Goal: Information Seeking & Learning: Find contact information

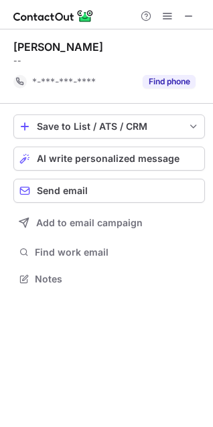
scroll to position [295, 213]
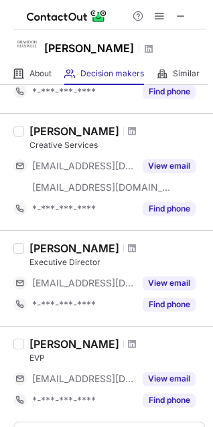
scroll to position [755, 0]
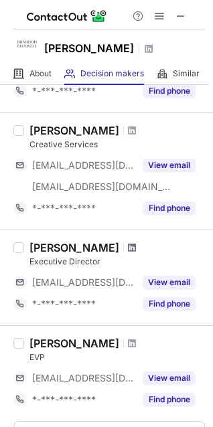
click at [134, 248] on span at bounding box center [132, 247] width 8 height 11
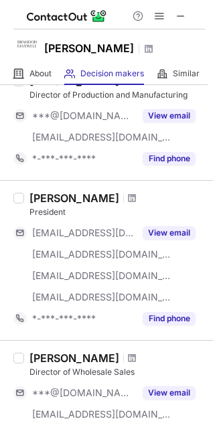
scroll to position [83, 0]
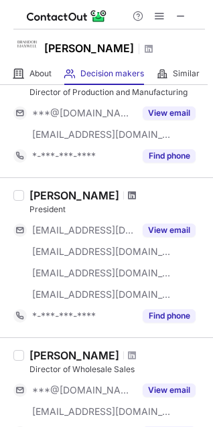
click at [128, 192] on span at bounding box center [132, 195] width 8 height 11
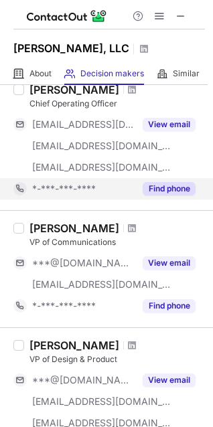
scroll to position [258, 0]
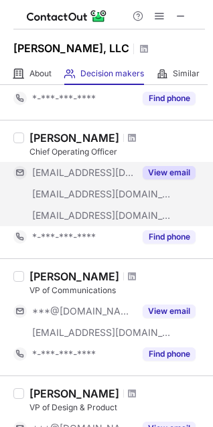
click at [172, 164] on div "View email" at bounding box center [165, 172] width 61 height 21
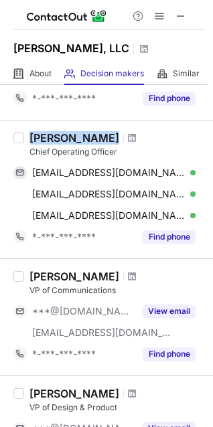
drag, startPoint x: 24, startPoint y: 140, endPoint x: 94, endPoint y: 137, distance: 69.7
click at [94, 137] on div "Shan Reddy Chief Operating Officer shanreddy@mac.com Verified Send email Copy s…" at bounding box center [114, 189] width 181 height 117
copy div "Shan Reddy"
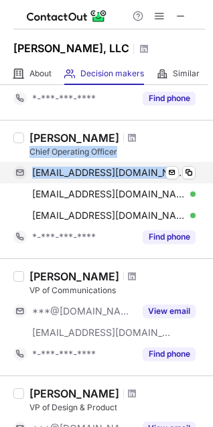
drag, startPoint x: 28, startPoint y: 151, endPoint x: 147, endPoint y: 161, distance: 119.6
click at [147, 161] on div "Shan Reddy Chief Operating Officer shanreddy@mac.com Verified Send email Copy s…" at bounding box center [114, 189] width 181 height 117
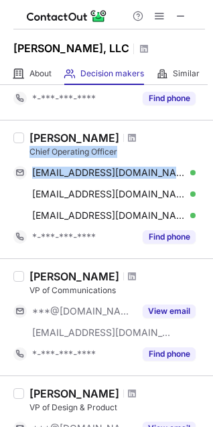
click at [136, 149] on div "Chief Operating Officer" at bounding box center [116, 152] width 175 height 12
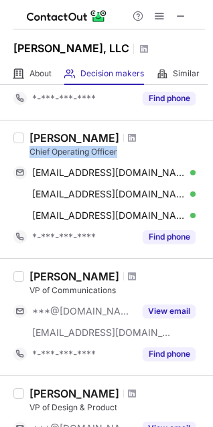
drag, startPoint x: 136, startPoint y: 149, endPoint x: 27, endPoint y: 149, distance: 109.1
click at [27, 149] on div "Shan Reddy Chief Operating Officer shanreddy@mac.com Verified Send email Copy s…" at bounding box center [114, 189] width 181 height 117
copy div "Chief Operating Officer"
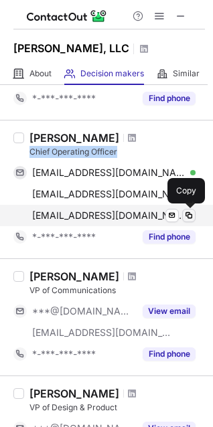
click at [194, 214] on span at bounding box center [188, 215] width 11 height 11
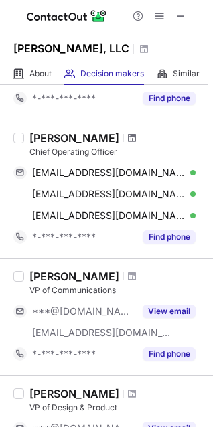
click at [128, 138] on span at bounding box center [132, 138] width 8 height 11
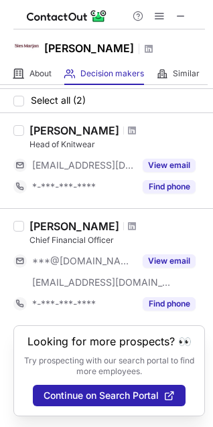
scroll to position [0, 0]
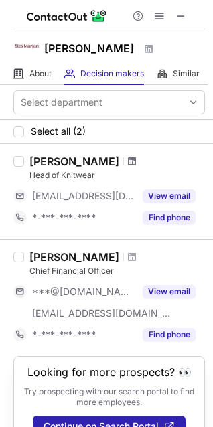
click at [128, 165] on span at bounding box center [132, 161] width 8 height 11
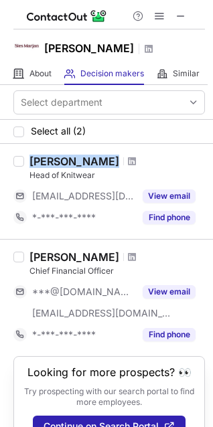
drag, startPoint x: 106, startPoint y: 159, endPoint x: 29, endPoint y: 161, distance: 77.7
click at [29, 161] on div "Emma Mulligan Head of Knitwear ***@siesmarjan.com View email *-***-***-**** Fin…" at bounding box center [114, 192] width 181 height 74
copy div "Emma Mulligan"
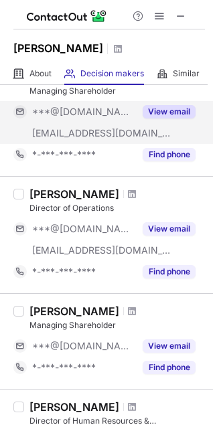
scroll to position [86, 0]
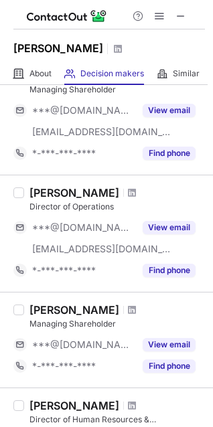
click at [123, 192] on div at bounding box center [132, 193] width 18 height 8
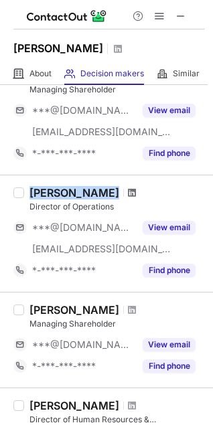
drag, startPoint x: 27, startPoint y: 191, endPoint x: 97, endPoint y: 193, distance: 70.3
click at [97, 193] on div "Isabelle Sui Director of Operations ***@gmail.com ***@annasui.com View email *-…" at bounding box center [114, 233] width 181 height 95
copy div "Isabelle Sui"
click at [128, 193] on span at bounding box center [132, 192] width 8 height 11
drag, startPoint x: 14, startPoint y: 209, endPoint x: 56, endPoint y: 208, distance: 42.2
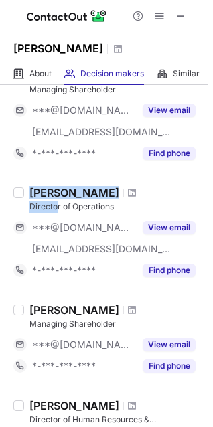
click at [56, 208] on div "Isabelle Sui Director of Operations ***@gmail.com ***@annasui.com View email *-…" at bounding box center [106, 233] width 213 height 117
click at [56, 208] on div "Director of Operations" at bounding box center [116, 207] width 175 height 12
drag, startPoint x: 59, startPoint y: 208, endPoint x: 15, endPoint y: 206, distance: 43.6
click at [15, 206] on div "Isabelle Sui Director of Operations ***@gmail.com ***@annasui.com View email *-…" at bounding box center [106, 233] width 213 height 117
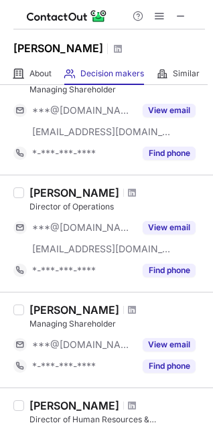
click at [15, 206] on label at bounding box center [18, 233] width 11 height 95
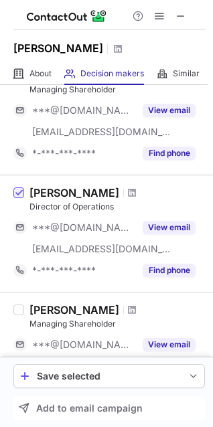
click at [57, 205] on div "Director of Operations" at bounding box center [116, 207] width 175 height 12
drag, startPoint x: 62, startPoint y: 210, endPoint x: 27, endPoint y: 207, distance: 35.6
click at [27, 207] on div "Isabelle Sui Director of Operations ***@gmail.com ***@annasui.com View email *-…" at bounding box center [114, 233] width 181 height 95
copy div "Director"
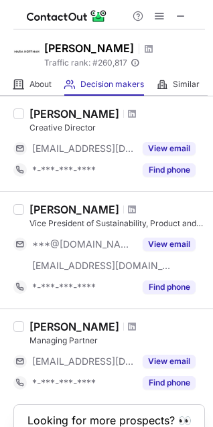
scroll to position [59, 0]
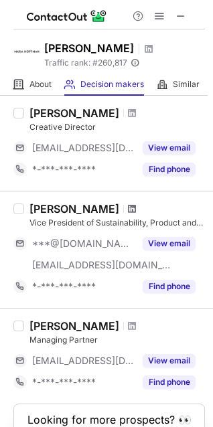
click at [128, 211] on span at bounding box center [132, 209] width 8 height 11
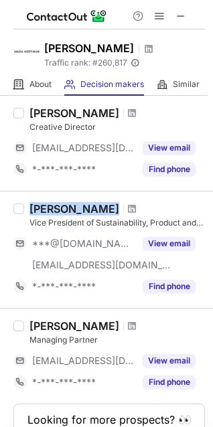
drag, startPoint x: 84, startPoint y: 208, endPoint x: 27, endPoint y: 212, distance: 57.7
click at [27, 211] on div "Dana Davis Vice President of Sustainability, Product and Business Strategy ***@…" at bounding box center [114, 249] width 181 height 95
copy div "Dana Davis"
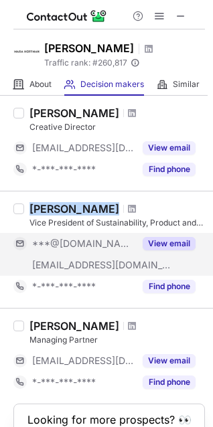
click at [178, 240] on button "View email" at bounding box center [169, 243] width 53 height 13
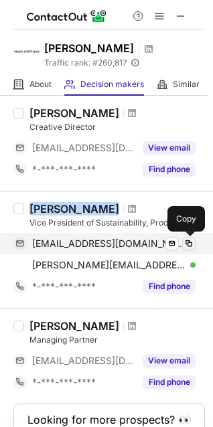
click at [183, 240] on span at bounding box center [188, 243] width 11 height 11
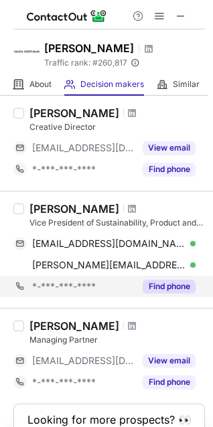
click at [198, 286] on div "*-***-***-**** Find phone" at bounding box center [108, 286] width 191 height 21
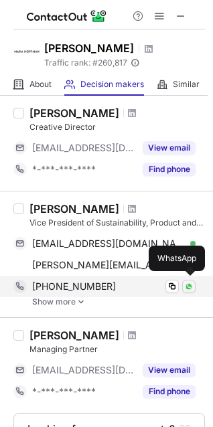
click at [191, 288] on img at bounding box center [189, 287] width 8 height 8
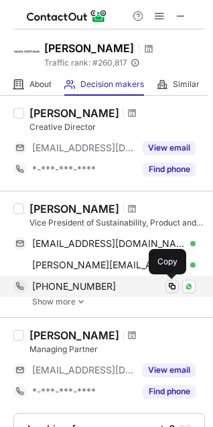
click at [175, 285] on span at bounding box center [172, 286] width 11 height 11
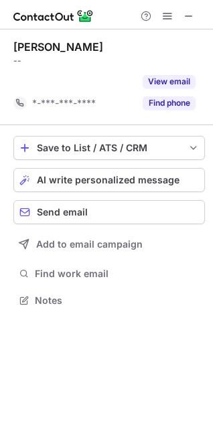
scroll to position [269, 213]
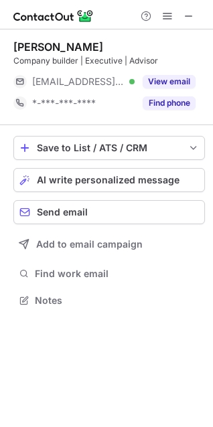
scroll to position [291, 213]
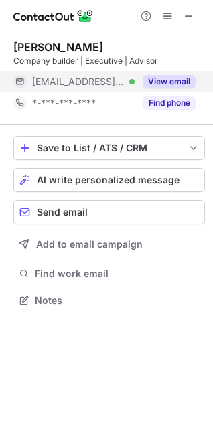
click at [179, 86] on button "View email" at bounding box center [169, 81] width 53 height 13
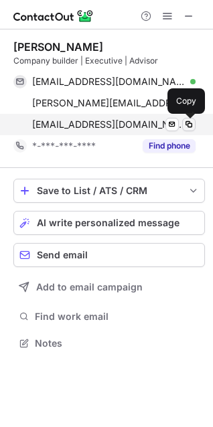
scroll to position [333, 213]
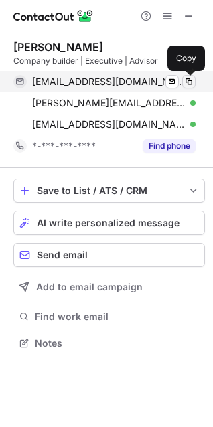
click at [194, 85] on span at bounding box center [188, 81] width 11 height 11
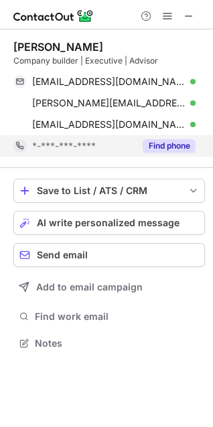
click at [174, 145] on button "Find phone" at bounding box center [169, 145] width 53 height 13
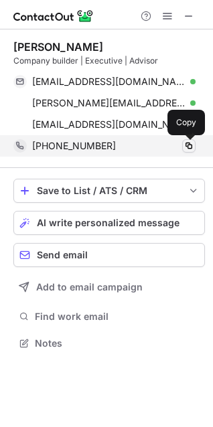
click at [184, 145] on span at bounding box center [188, 146] width 11 height 11
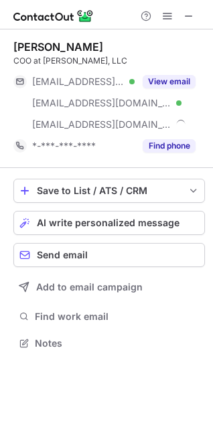
scroll to position [333, 213]
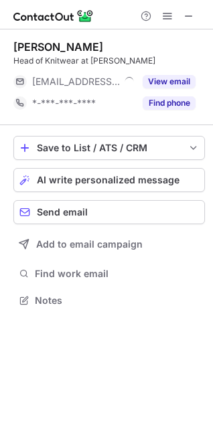
scroll to position [6, 6]
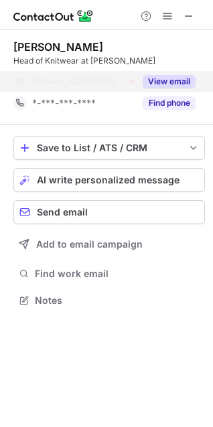
click at [173, 75] on button "View email" at bounding box center [169, 81] width 53 height 13
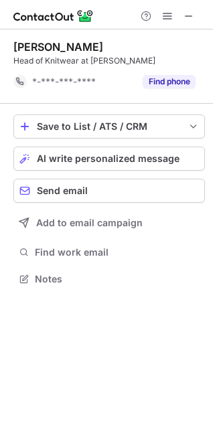
click at [173, 75] on button "Find phone" at bounding box center [169, 81] width 53 height 13
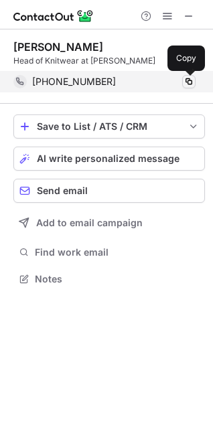
click at [187, 82] on span at bounding box center [188, 81] width 11 height 11
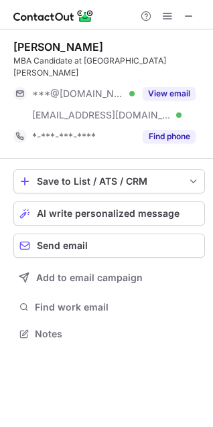
scroll to position [312, 213]
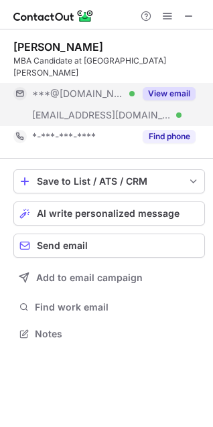
click at [175, 87] on button "View email" at bounding box center [169, 93] width 53 height 13
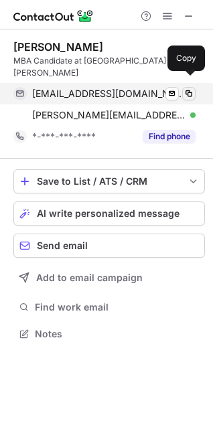
click at [187, 88] on span at bounding box center [188, 93] width 11 height 11
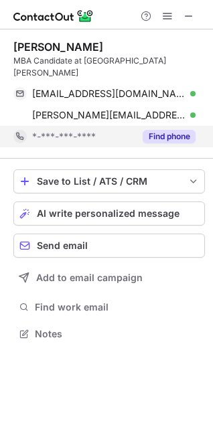
click at [148, 130] on button "Find phone" at bounding box center [169, 136] width 53 height 13
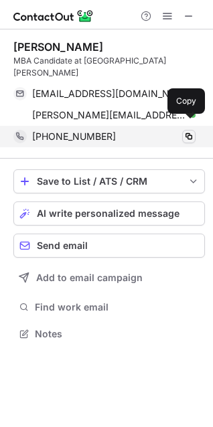
click at [190, 131] on span at bounding box center [188, 136] width 11 height 11
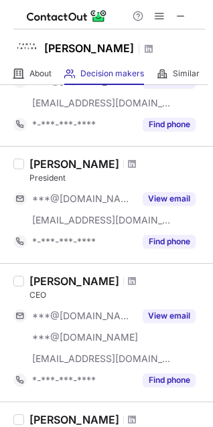
scroll to position [691, 0]
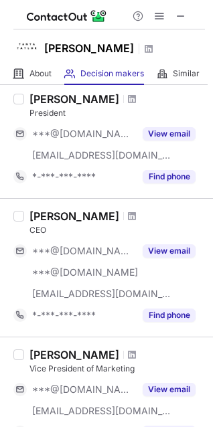
click at [129, 210] on div "[PERSON_NAME]" at bounding box center [116, 216] width 175 height 13
drag, startPoint x: 28, startPoint y: 216, endPoint x: 121, endPoint y: 210, distance: 93.3
click at [121, 210] on div "[PERSON_NAME] CEO ***@[DOMAIN_NAME] ***@[DOMAIN_NAME] [EMAIL_ADDRESS][DOMAIN_NA…" at bounding box center [114, 268] width 181 height 117
copy div "[PERSON_NAME]"
click at [136, 213] on span at bounding box center [132, 216] width 8 height 11
